Goal: Task Accomplishment & Management: Use online tool/utility

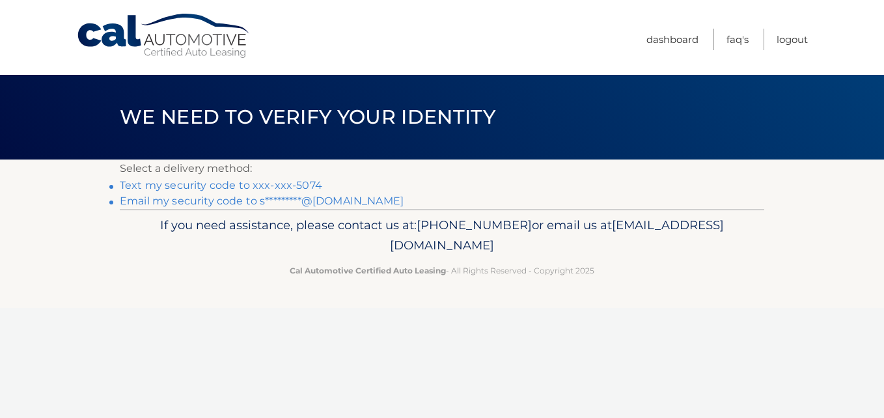
click at [216, 186] on link "Text my security code to xxx-xxx-5074" at bounding box center [221, 185] width 203 height 12
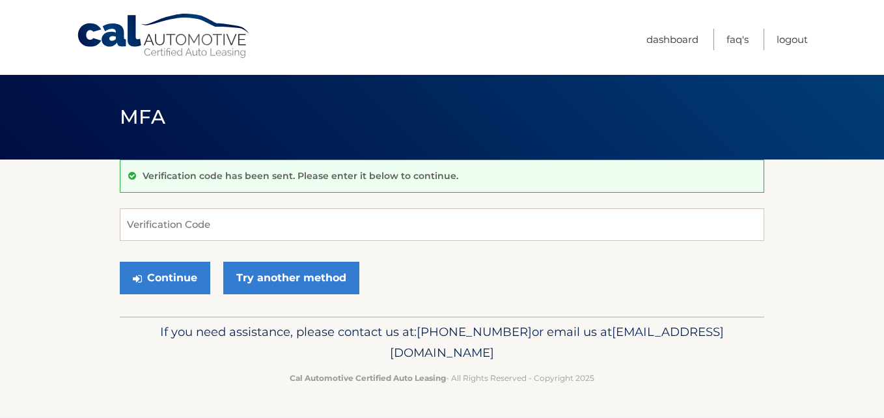
drag, startPoint x: 212, startPoint y: 158, endPoint x: 226, endPoint y: 151, distance: 15.1
click at [226, 151] on header "MFA" at bounding box center [442, 117] width 645 height 85
drag, startPoint x: 158, startPoint y: 221, endPoint x: 170, endPoint y: 221, distance: 11.7
click at [170, 221] on input "Verification Code" at bounding box center [442, 224] width 645 height 33
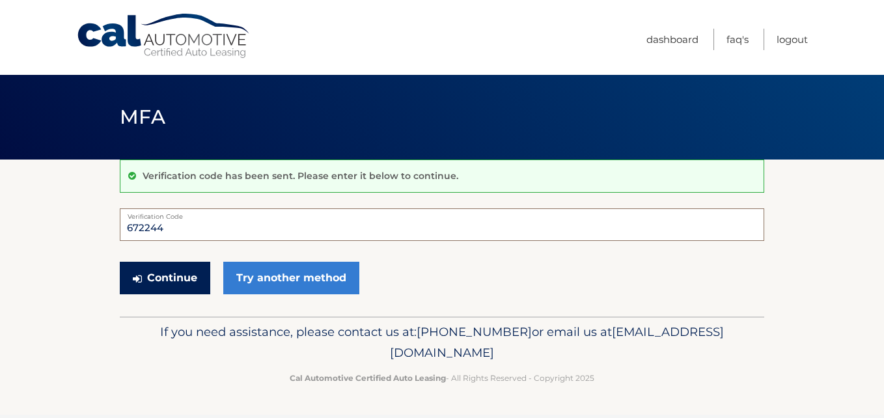
type input "672244"
click at [155, 279] on button "Continue" at bounding box center [165, 278] width 91 height 33
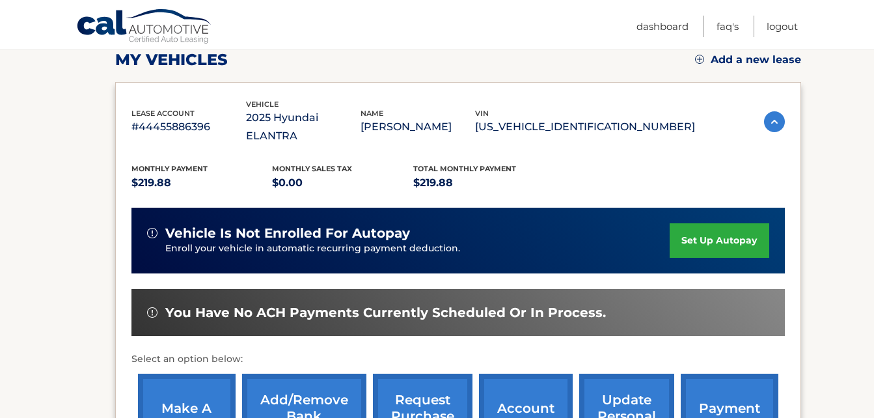
scroll to position [195, 0]
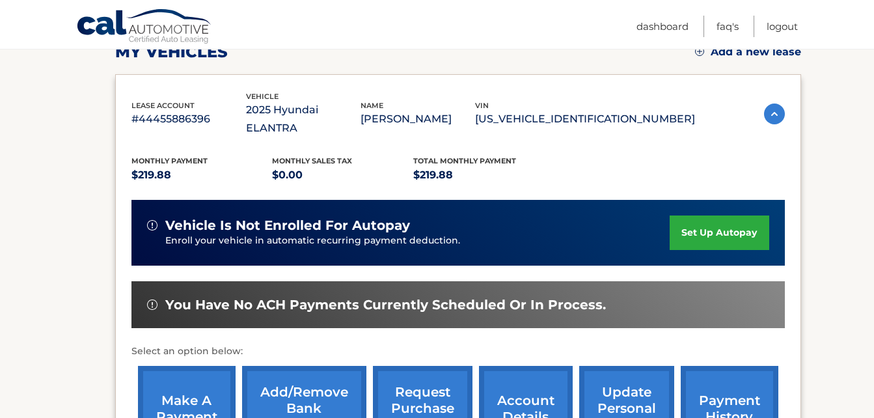
click at [176, 384] on link "make a payment" at bounding box center [187, 408] width 98 height 85
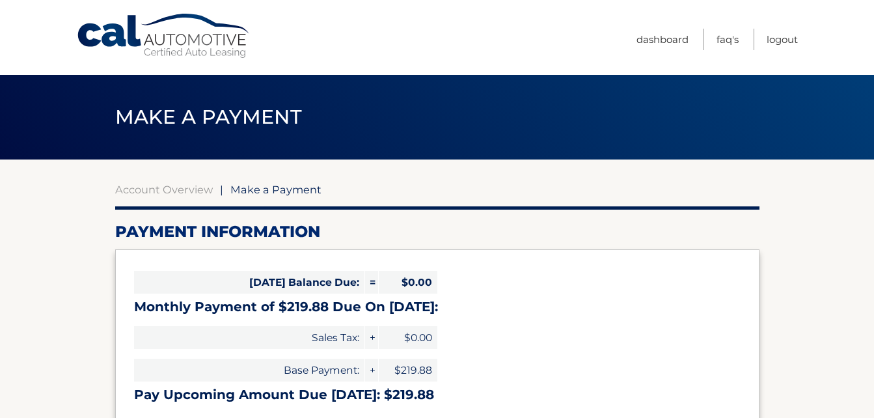
select select "ZDI1MjNlMGItNWVkNy00MzU5LThkN2QtNGVjMmVlOTFmYzU0"
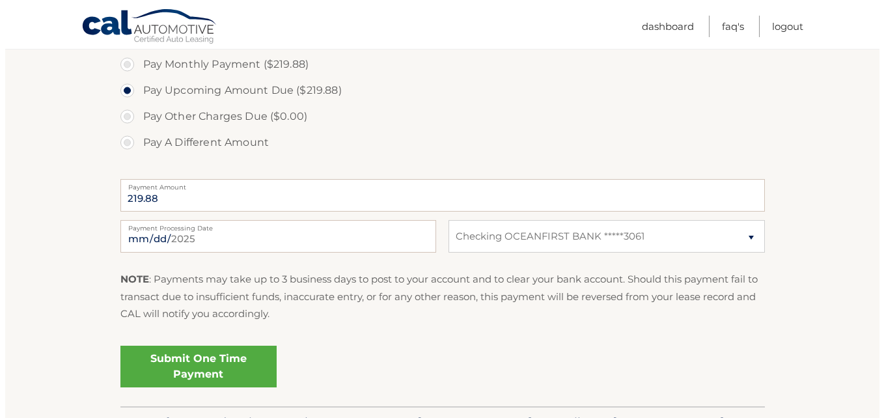
scroll to position [456, 0]
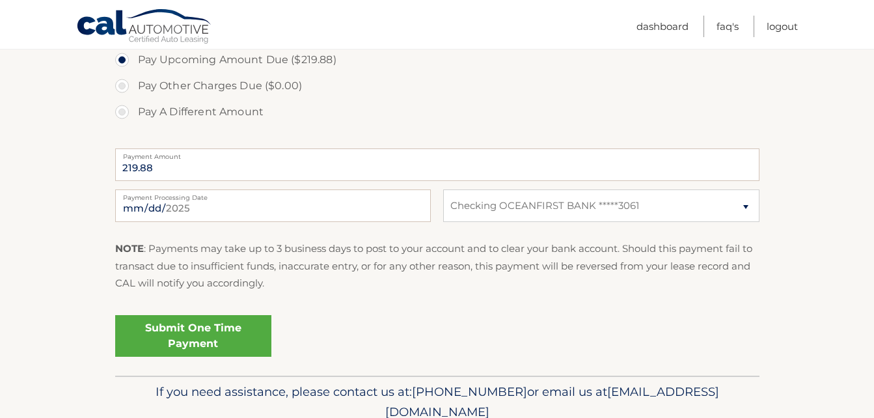
click at [181, 341] on link "Submit One Time Payment" at bounding box center [193, 336] width 156 height 42
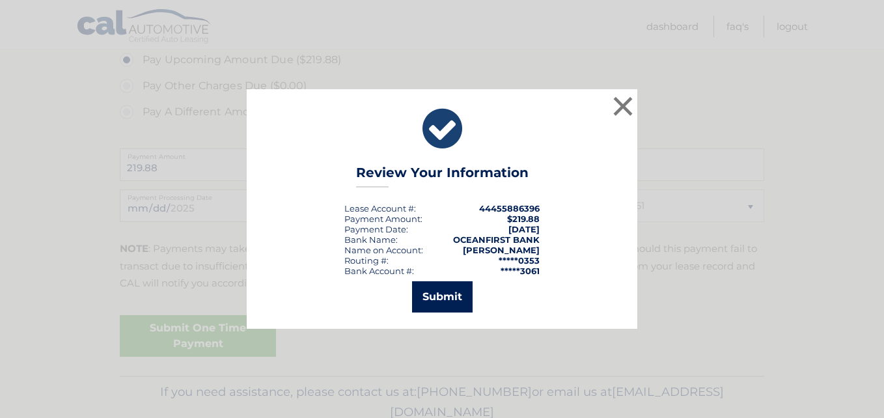
click at [438, 304] on button "Submit" at bounding box center [442, 296] width 61 height 31
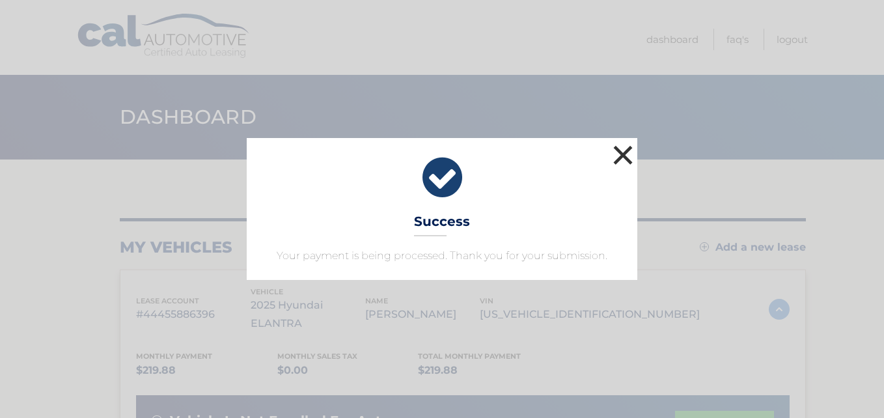
click at [619, 150] on button "×" at bounding box center [623, 155] width 26 height 26
